Goal: Task Accomplishment & Management: Manage account settings

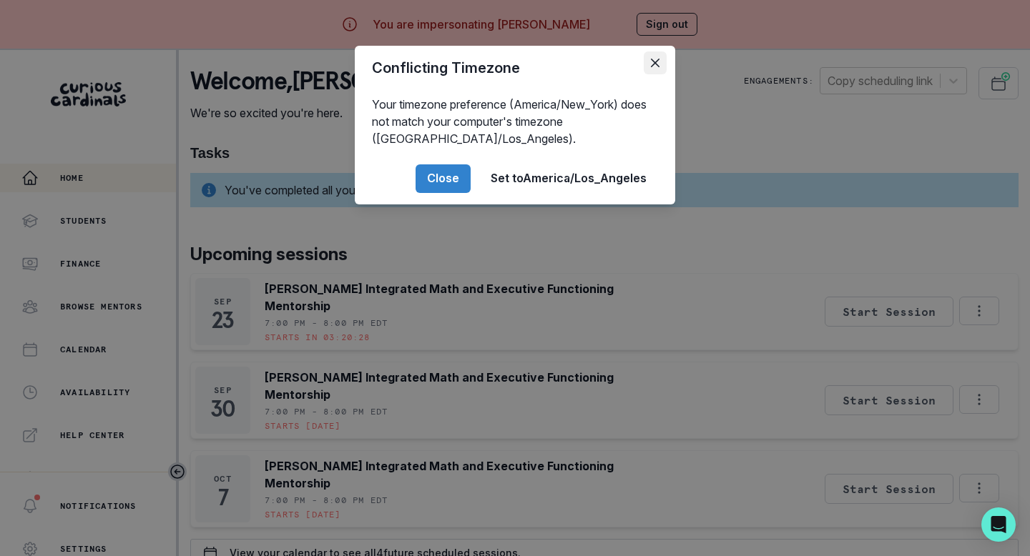
click at [651, 66] on icon "Close" at bounding box center [655, 63] width 9 height 9
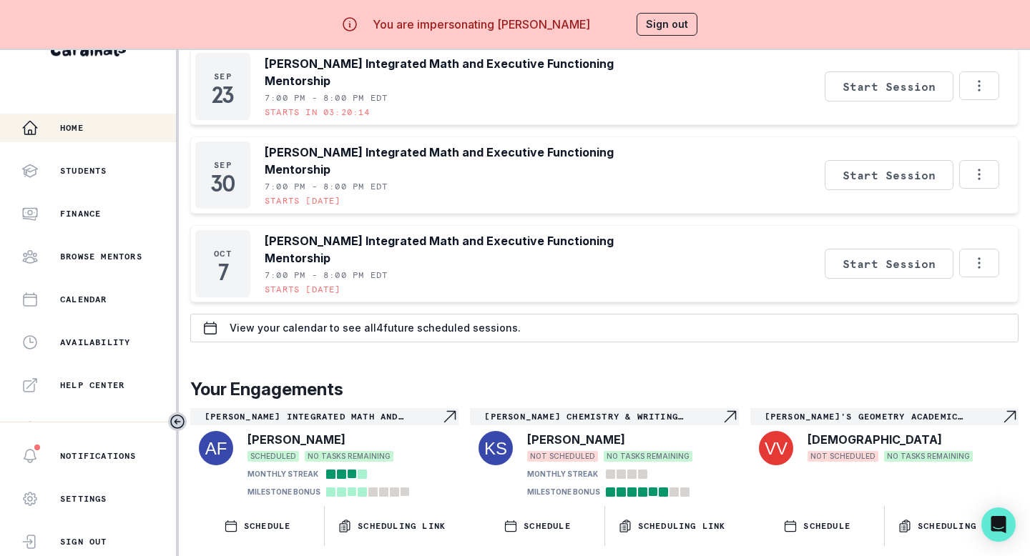
scroll to position [196, 0]
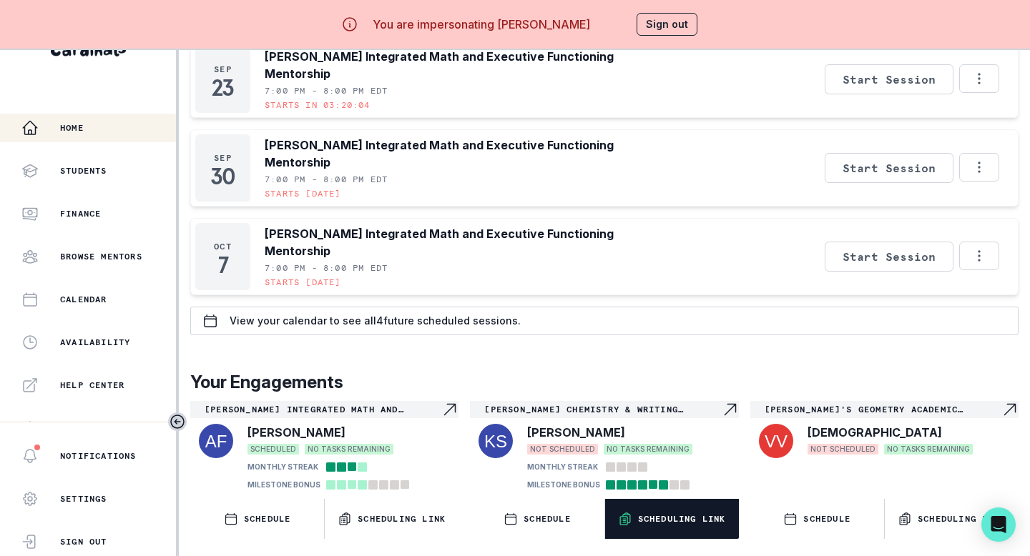
click at [674, 533] on button "Scheduling Link" at bounding box center [672, 519] width 134 height 40
click at [655, 29] on button "Sign out" at bounding box center [666, 24] width 61 height 23
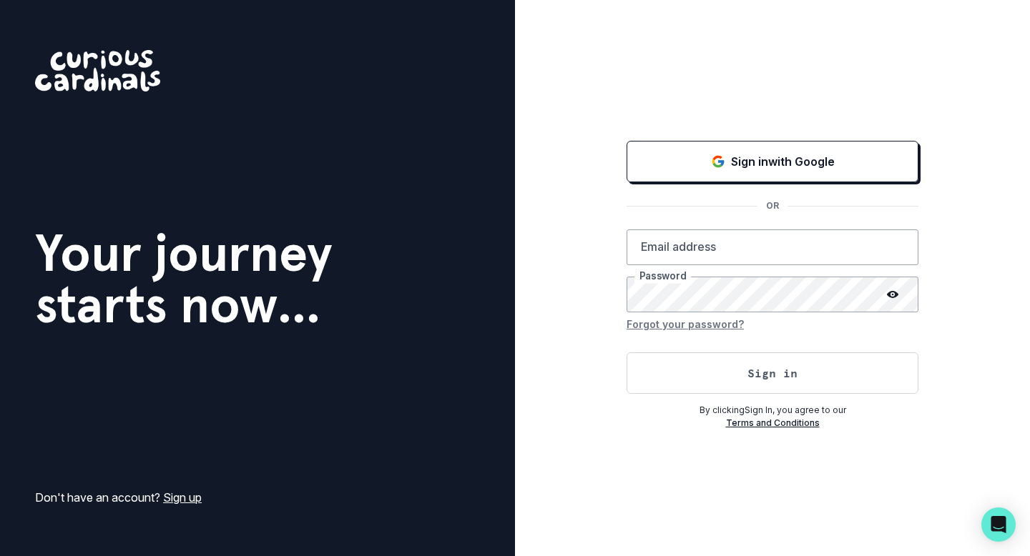
click at [731, 138] on div "Sign in with Google OR Email address Password Forgot your password? Sign in By …" at bounding box center [772, 284] width 292 height 292
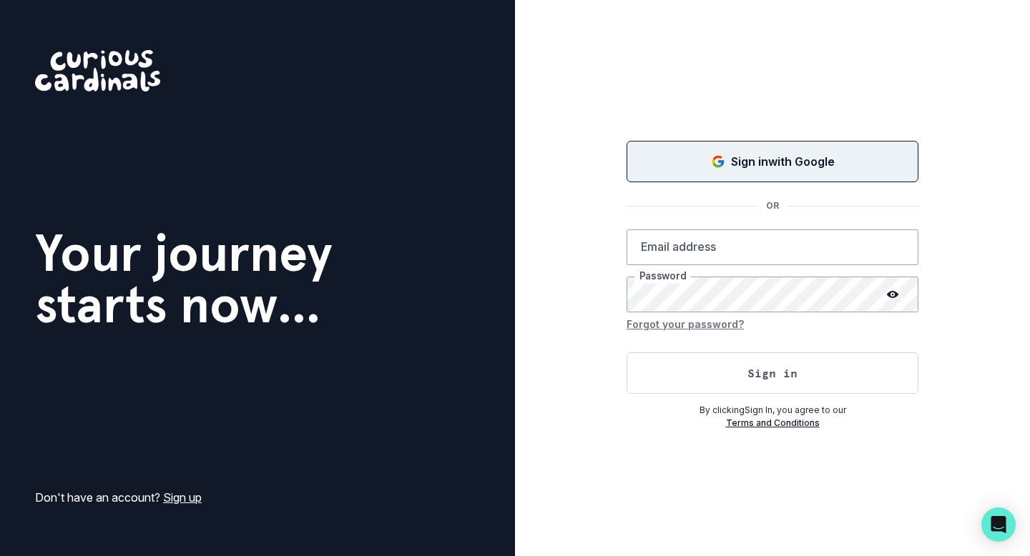
click at [731, 164] on p "Sign in with Google" at bounding box center [783, 161] width 104 height 17
